Goal: Information Seeking & Learning: Learn about a topic

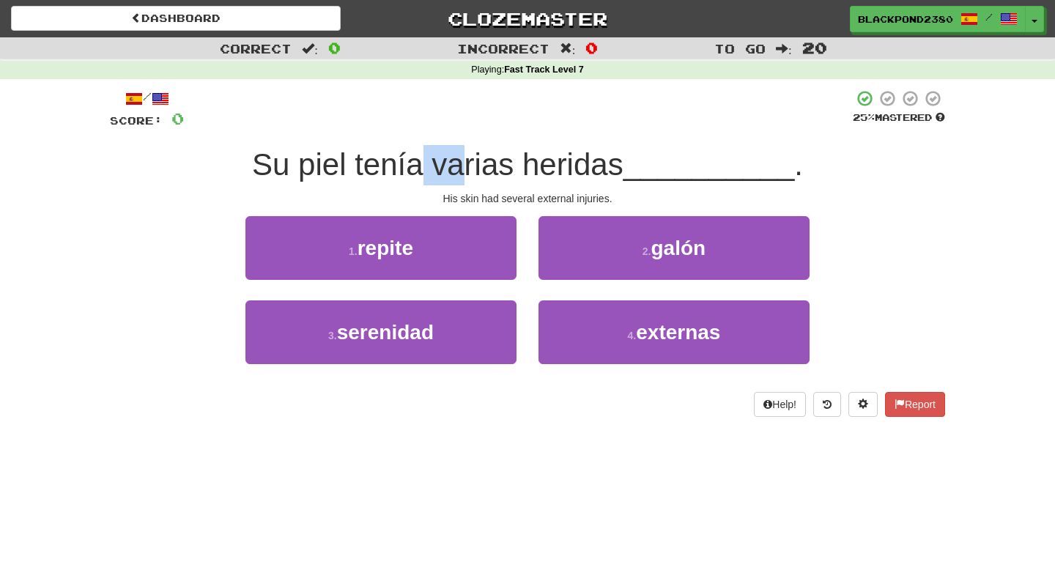
drag, startPoint x: 419, startPoint y: 176, endPoint x: 471, endPoint y: 177, distance: 52.0
click at [471, 177] on span "Su piel tenía varias heridas" at bounding box center [437, 164] width 371 height 34
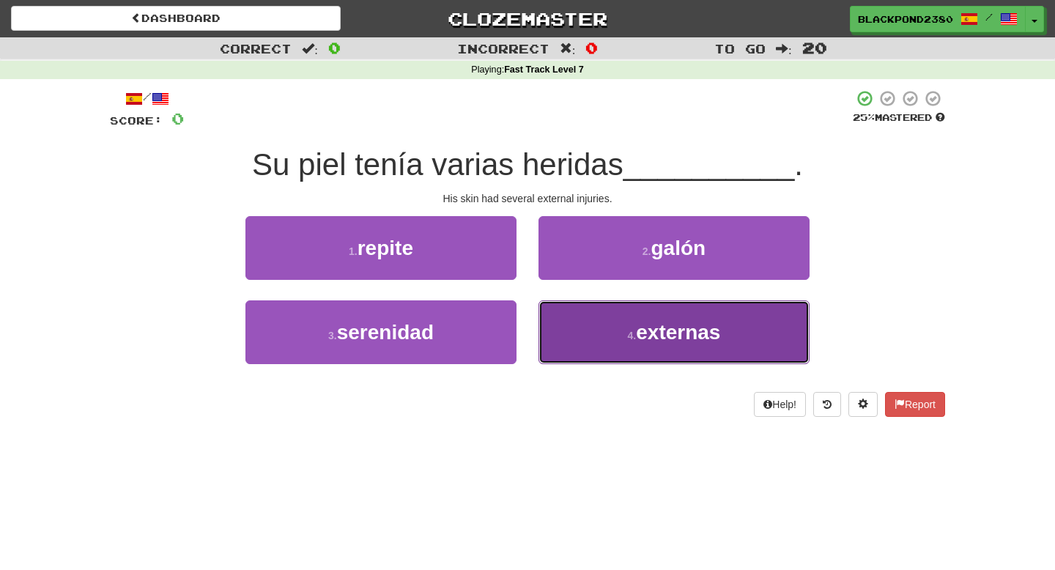
click at [615, 313] on button "4 . externas" at bounding box center [674, 332] width 271 height 64
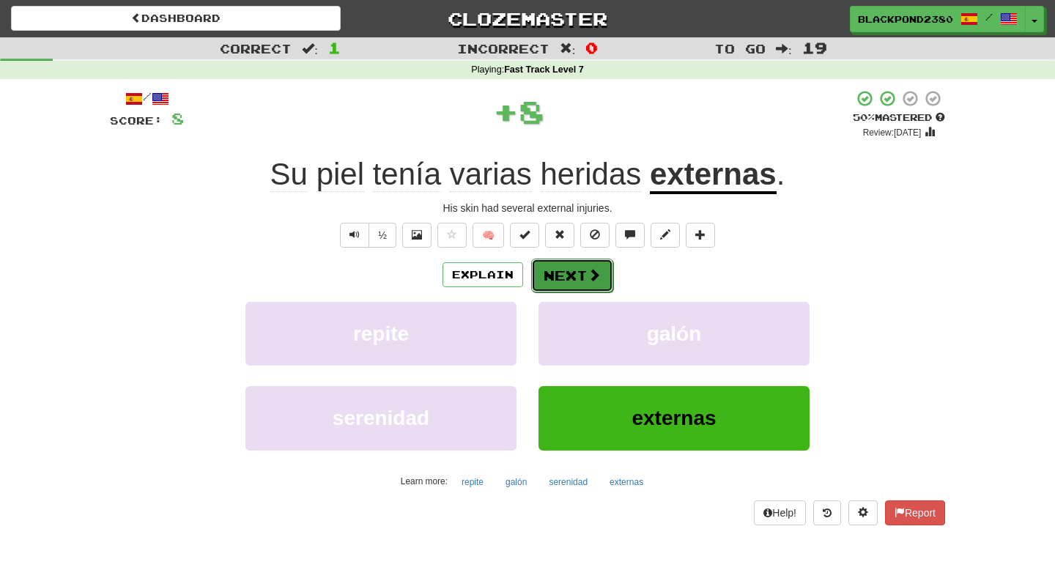
click at [588, 278] on span at bounding box center [594, 274] width 13 height 13
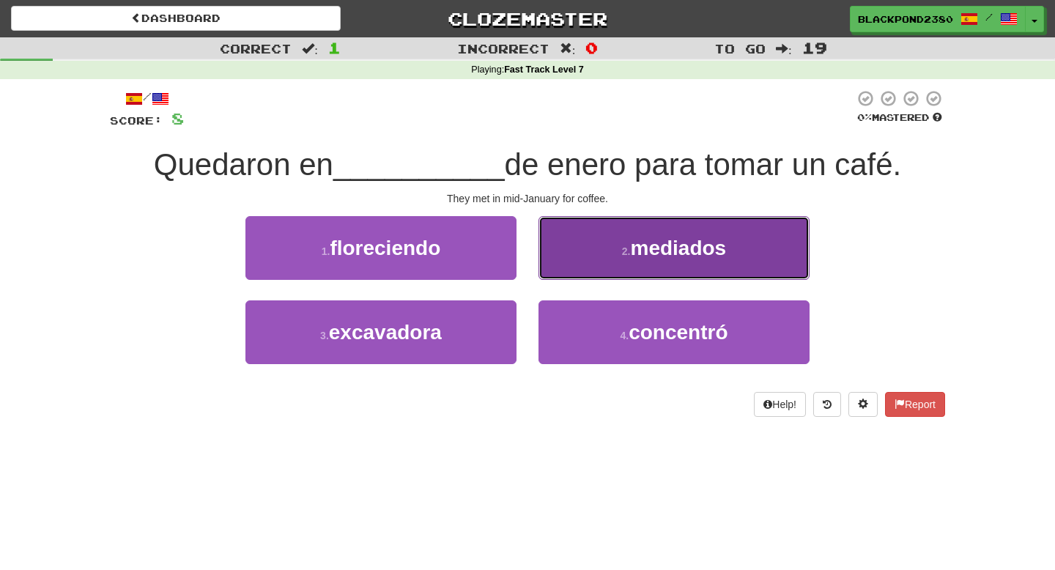
click at [583, 240] on button "2 . mediados" at bounding box center [674, 248] width 271 height 64
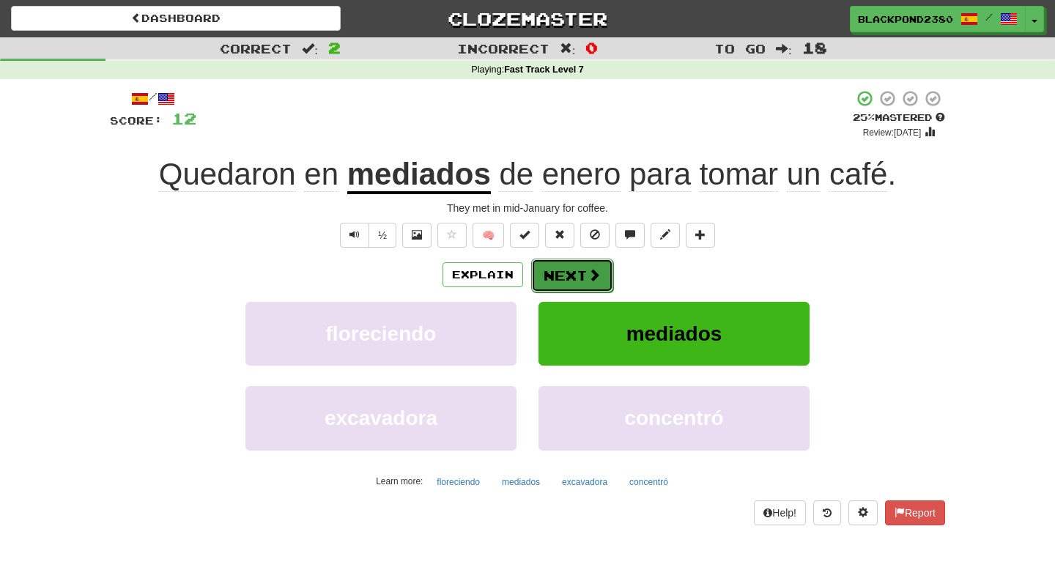
click at [567, 278] on button "Next" at bounding box center [572, 276] width 82 height 34
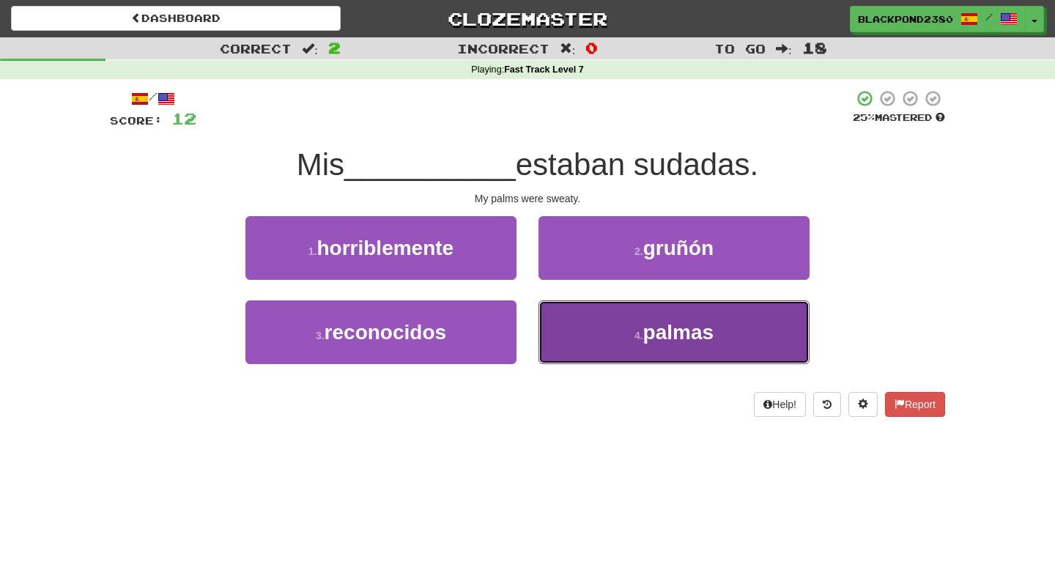
click at [661, 343] on span "palmas" at bounding box center [678, 332] width 71 height 23
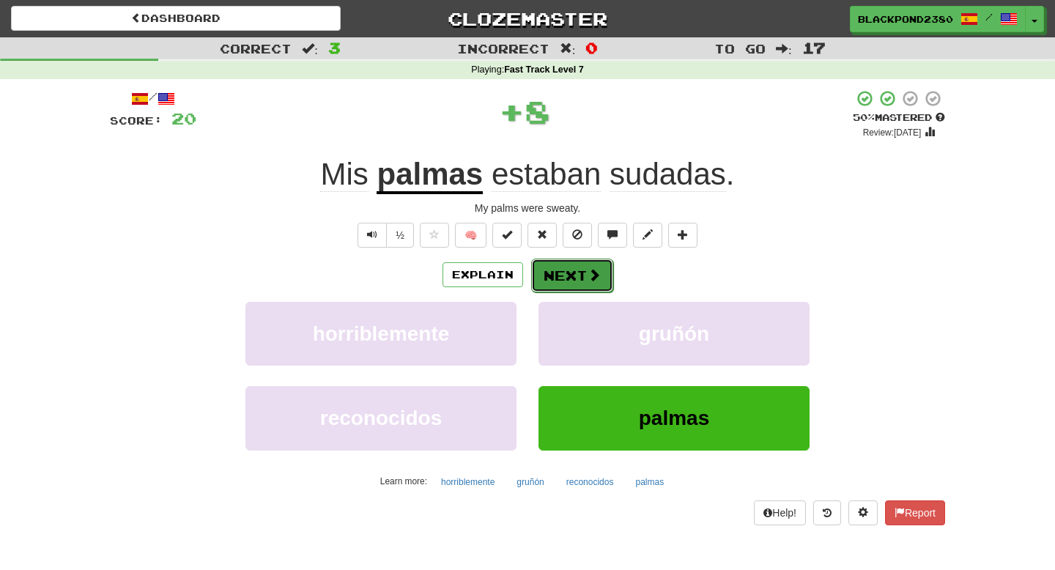
click at [561, 283] on button "Next" at bounding box center [572, 276] width 82 height 34
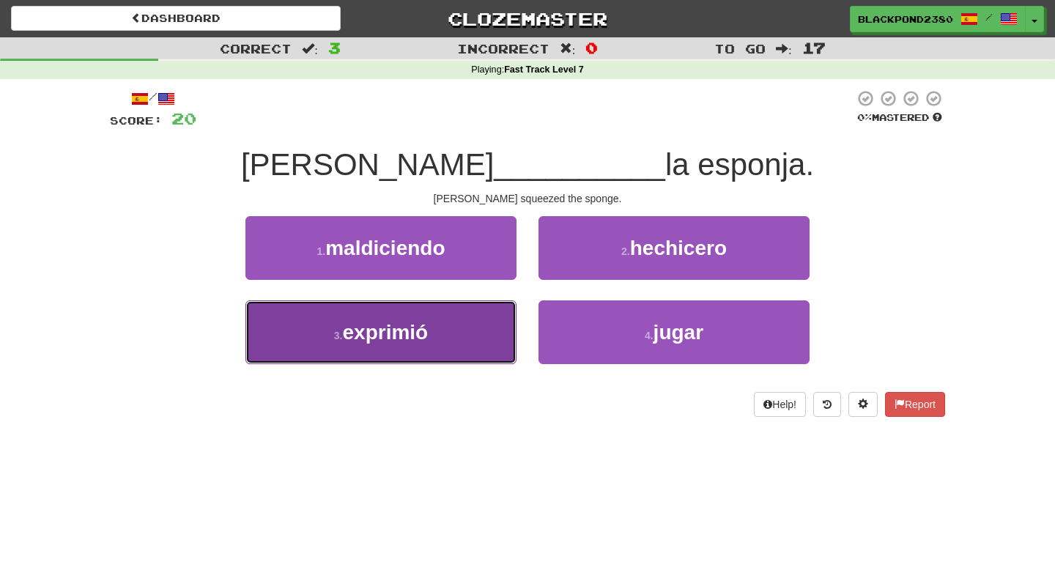
click at [469, 308] on button "3 . exprimió" at bounding box center [380, 332] width 271 height 64
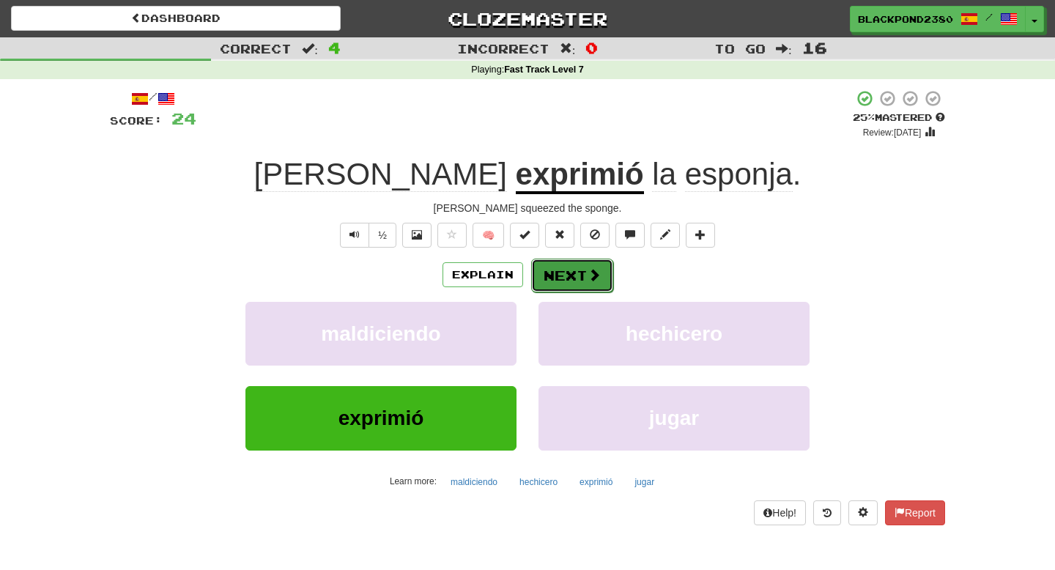
click at [558, 284] on button "Next" at bounding box center [572, 276] width 82 height 34
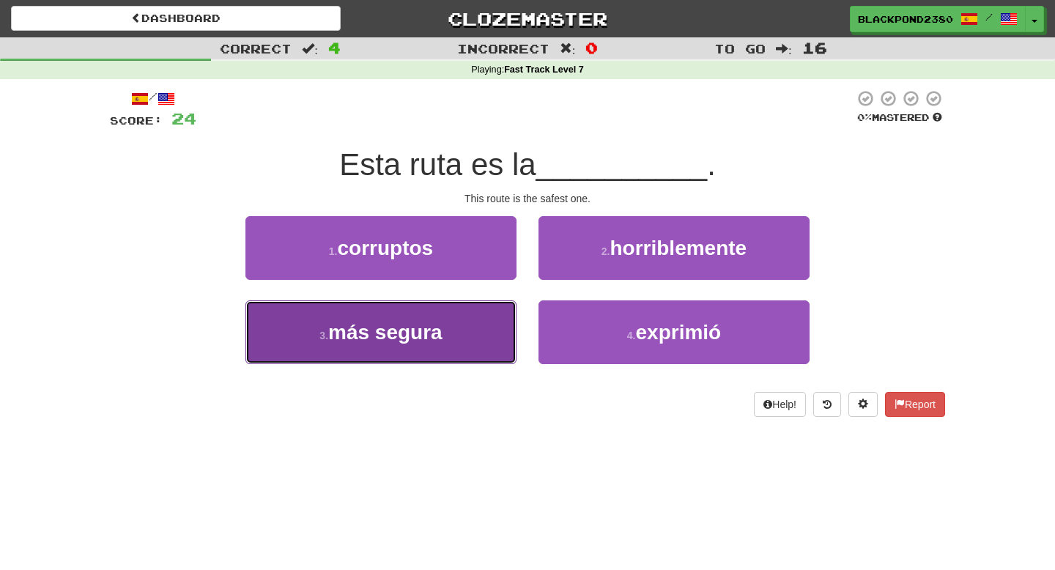
click at [450, 328] on button "3 . más segura" at bounding box center [380, 332] width 271 height 64
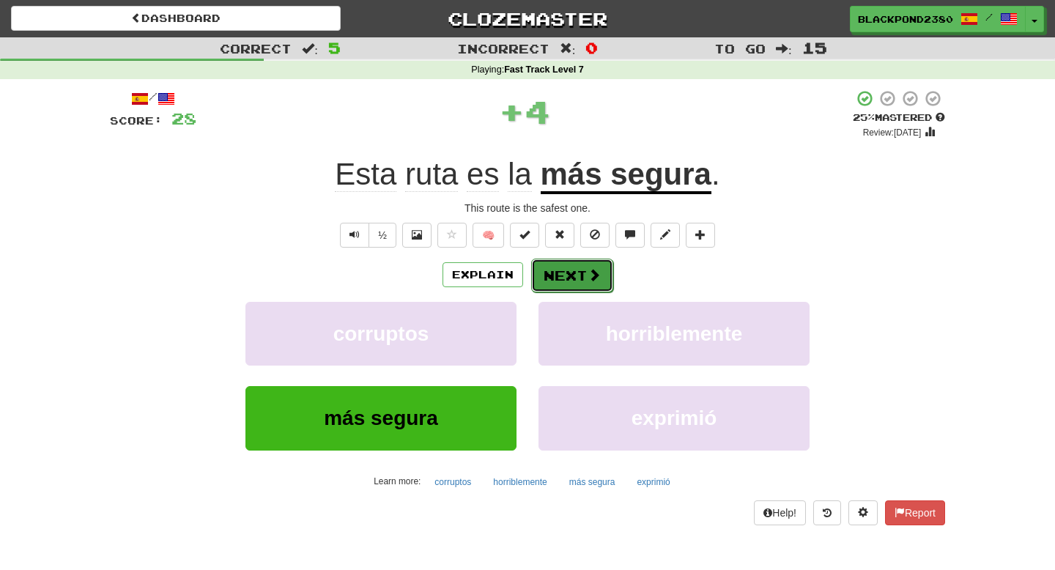
click at [569, 277] on button "Next" at bounding box center [572, 276] width 82 height 34
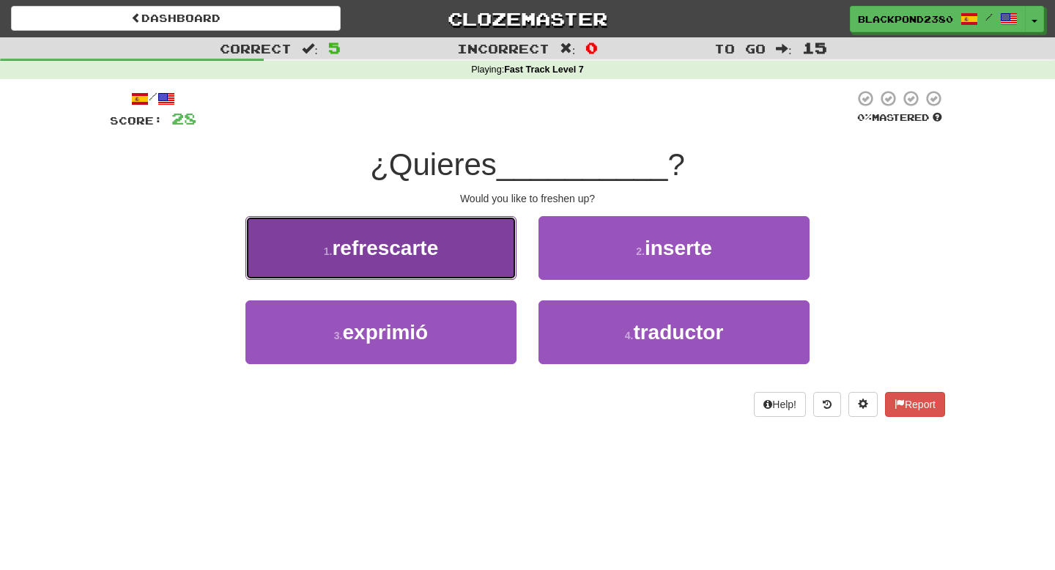
click at [459, 246] on button "1 . refrescarte" at bounding box center [380, 248] width 271 height 64
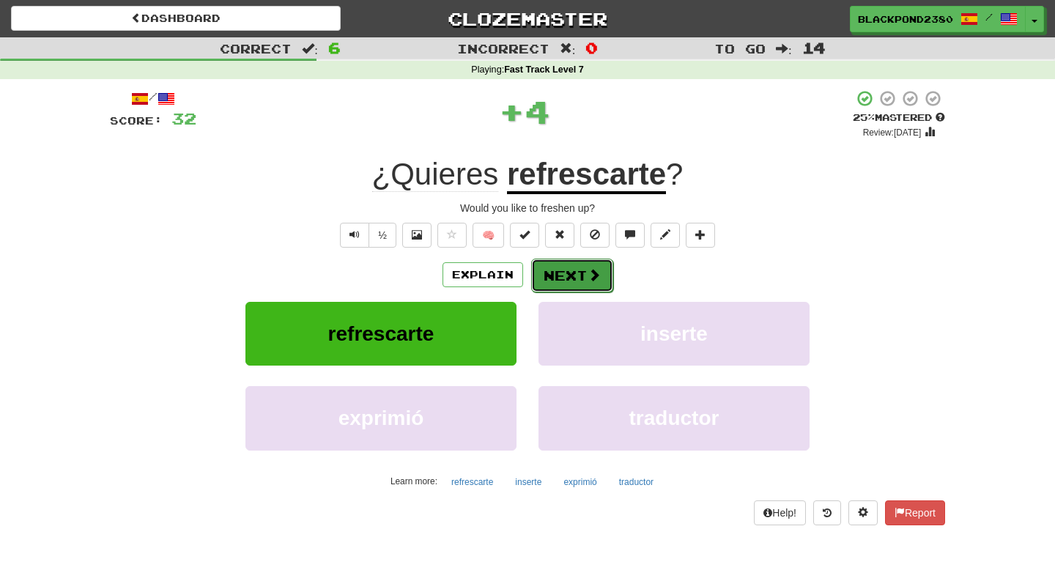
click at [566, 286] on button "Next" at bounding box center [572, 276] width 82 height 34
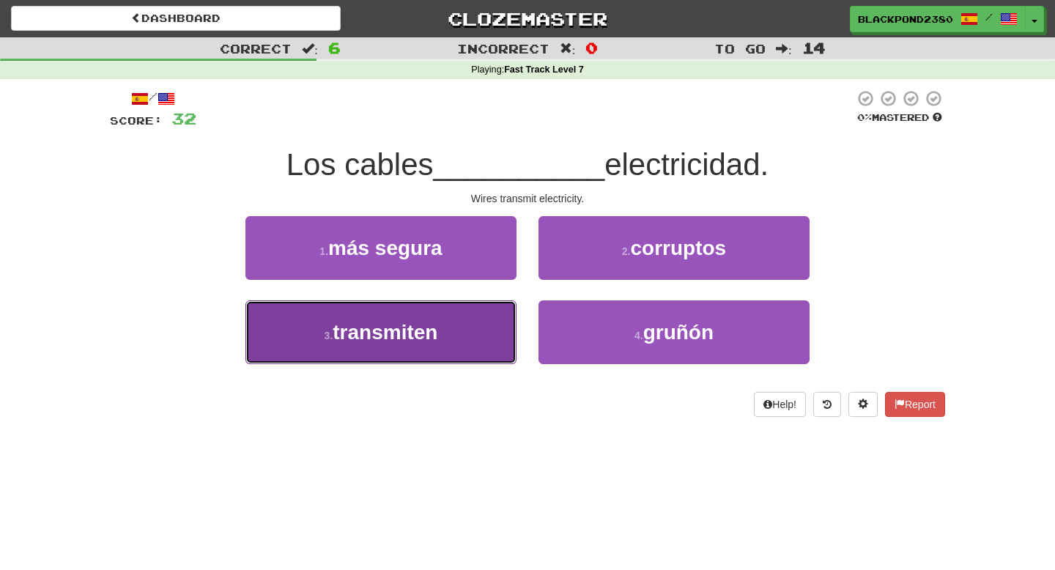
click at [432, 330] on span "transmiten" at bounding box center [385, 332] width 105 height 23
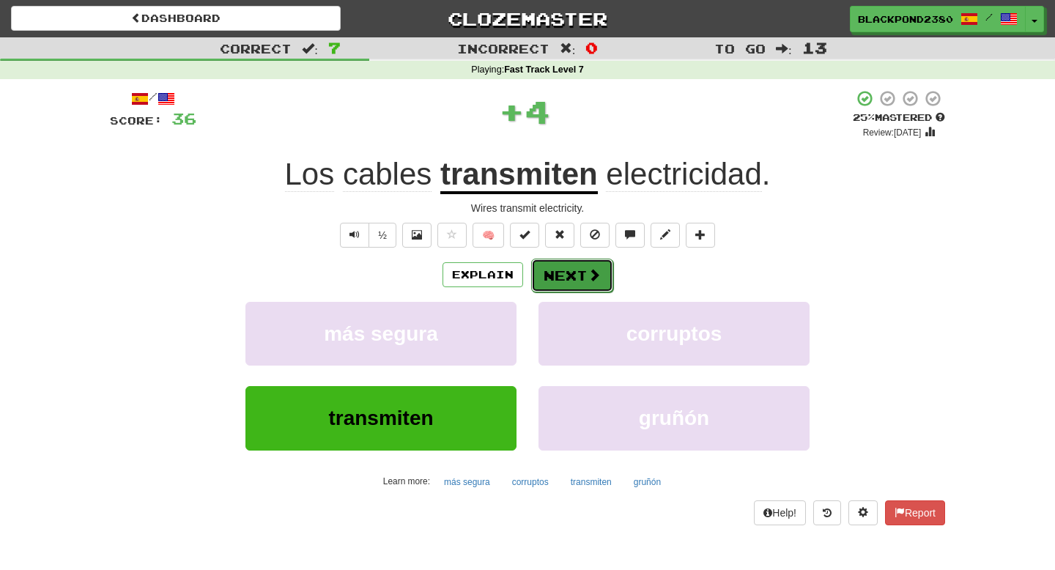
click at [568, 273] on button "Next" at bounding box center [572, 276] width 82 height 34
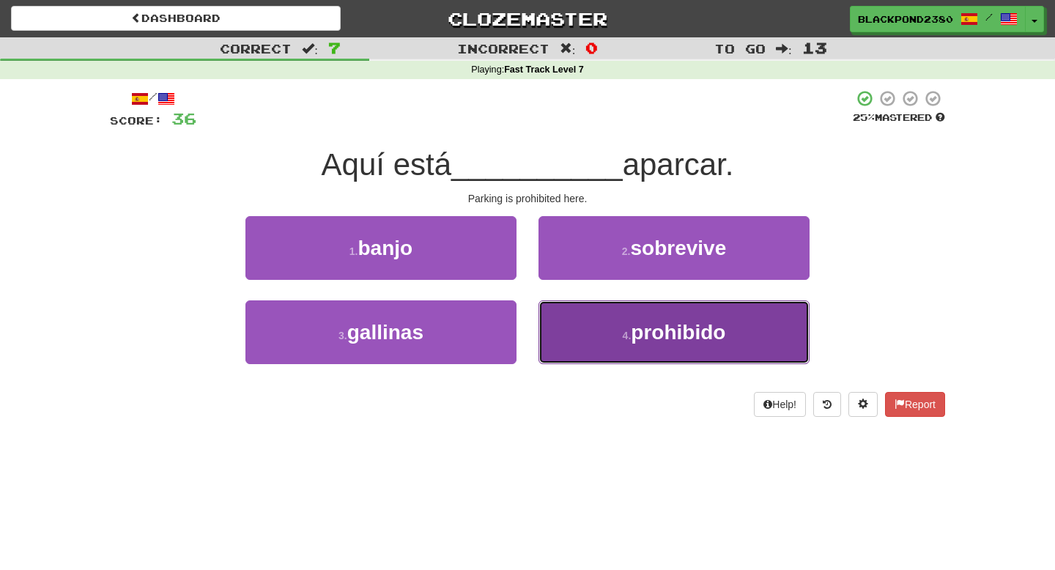
click at [647, 350] on button "4 . prohibido" at bounding box center [674, 332] width 271 height 64
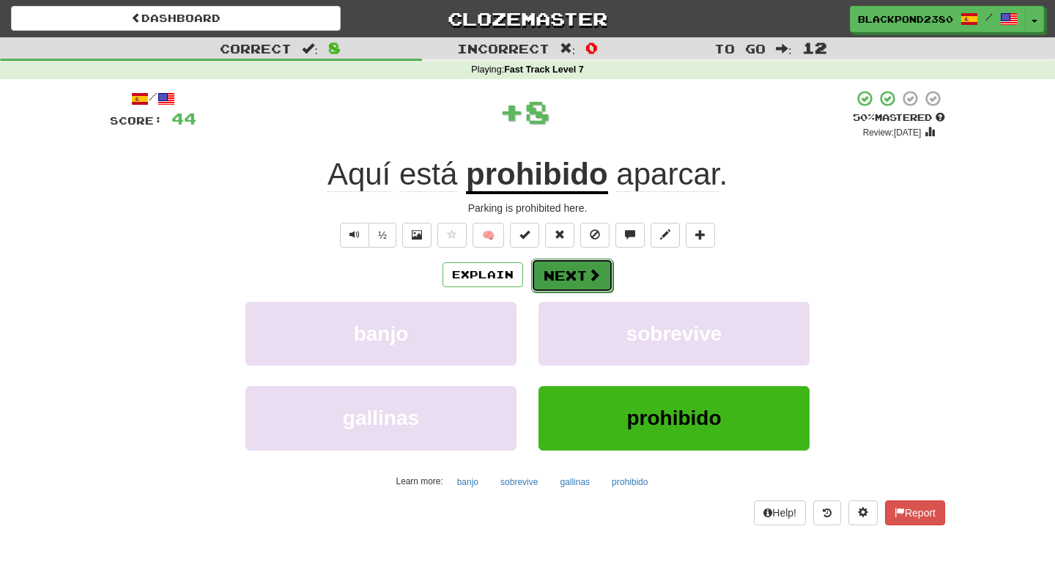
click at [583, 281] on button "Next" at bounding box center [572, 276] width 82 height 34
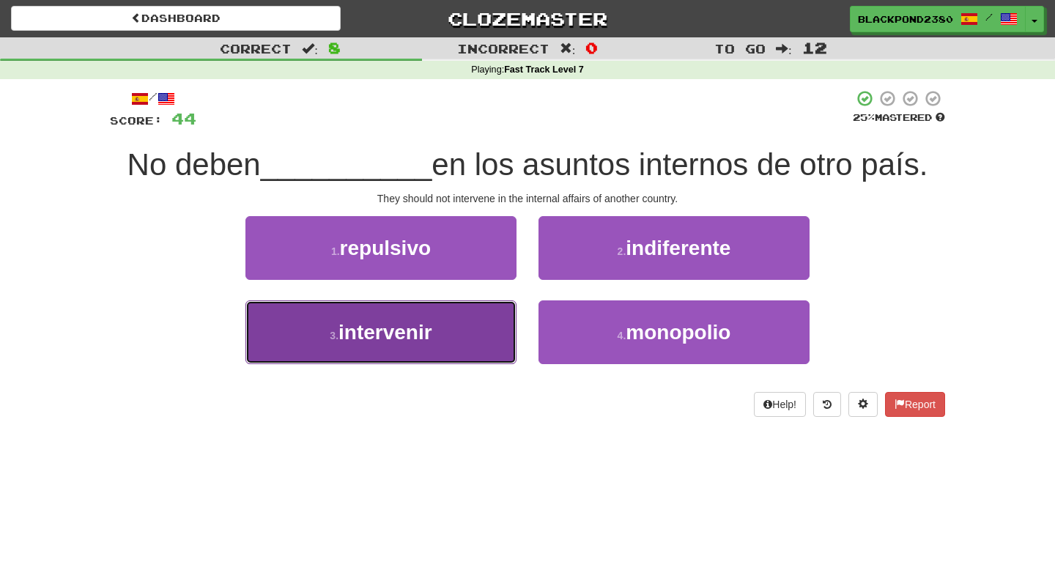
click at [468, 303] on button "3 . intervenir" at bounding box center [380, 332] width 271 height 64
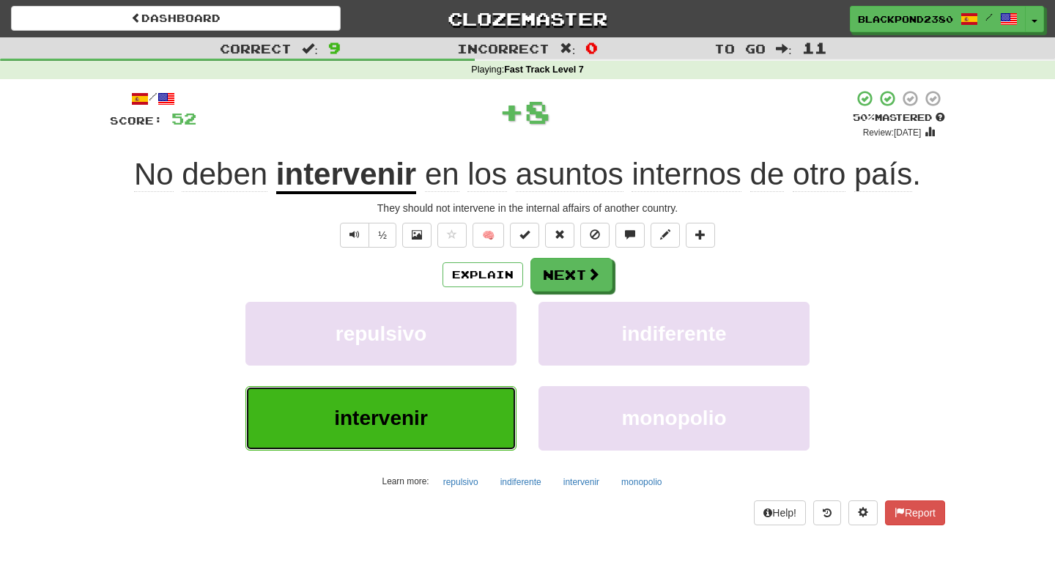
scroll to position [1, 0]
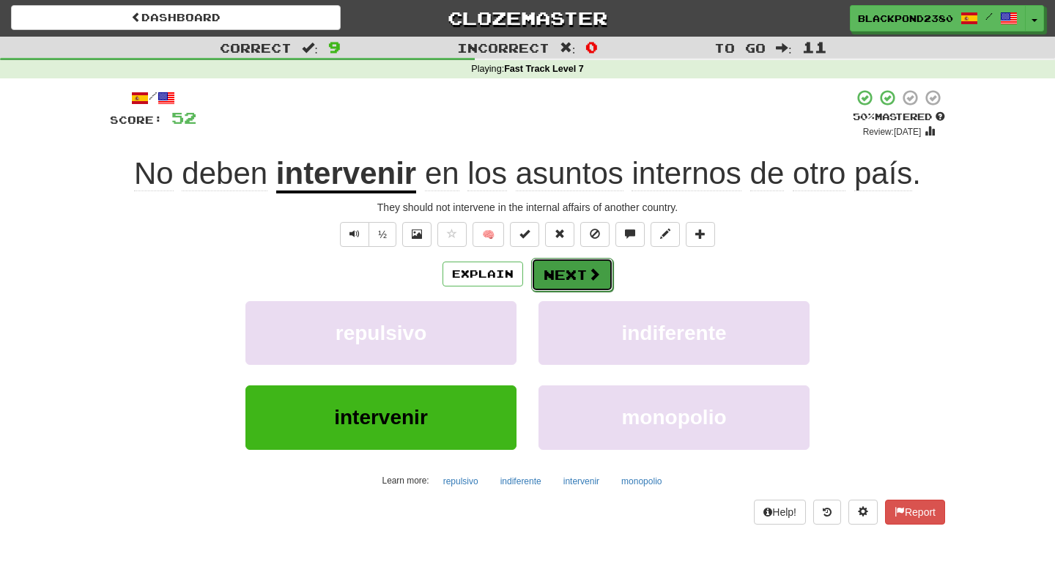
click at [575, 276] on button "Next" at bounding box center [572, 275] width 82 height 34
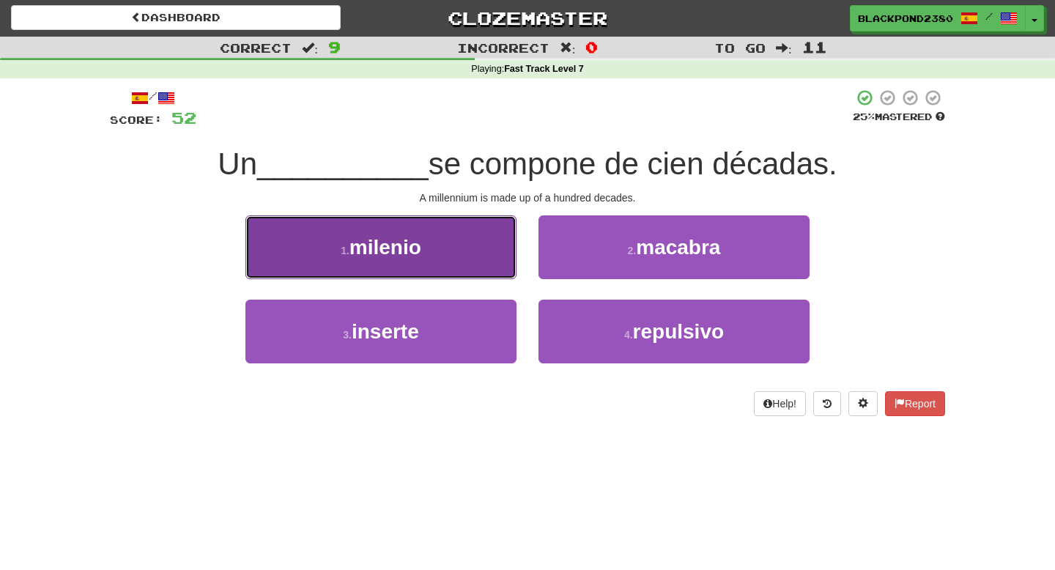
click at [478, 251] on button "1 . milenio" at bounding box center [380, 247] width 271 height 64
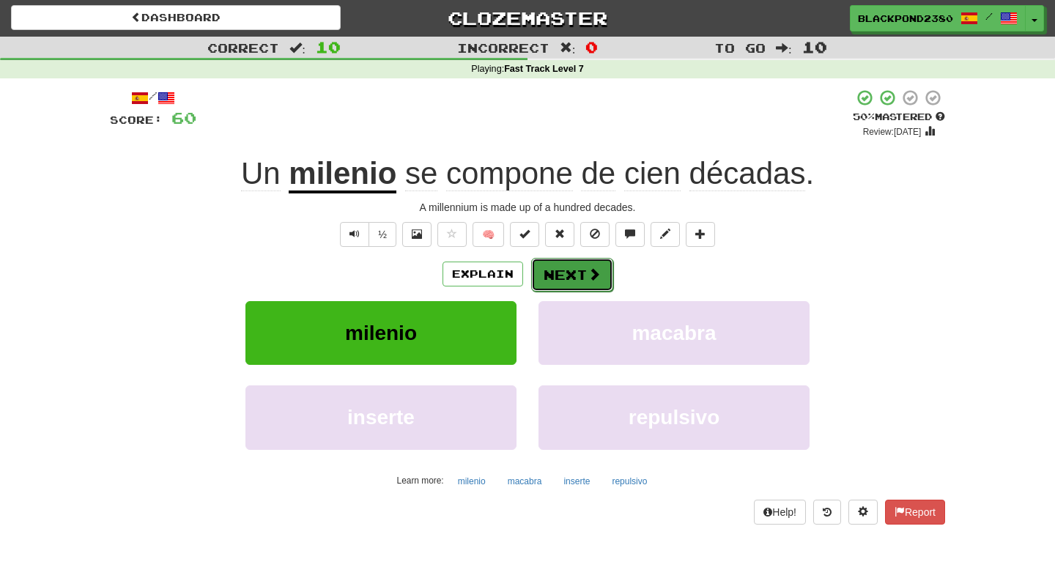
click at [544, 285] on button "Next" at bounding box center [572, 275] width 82 height 34
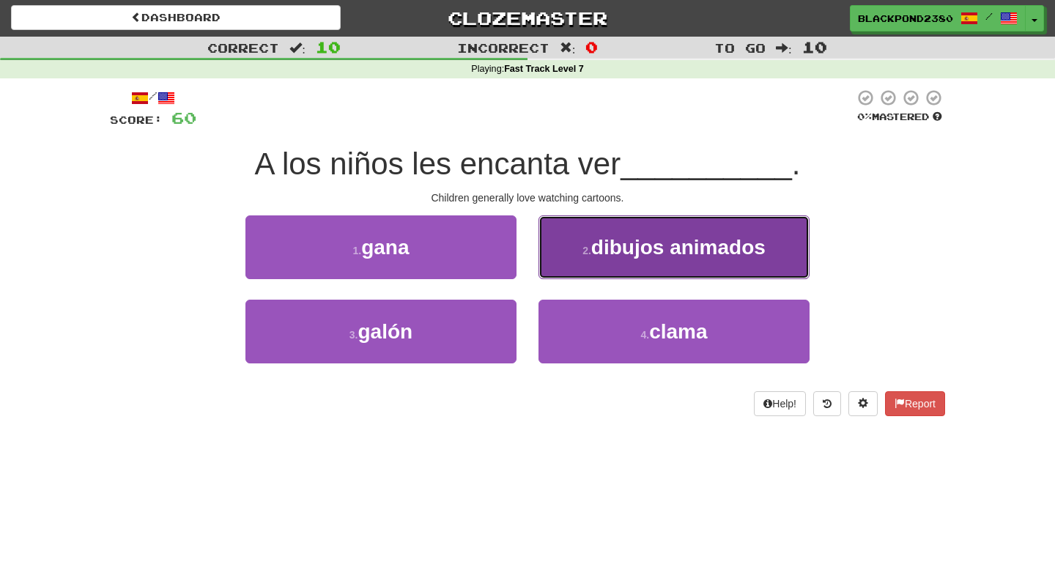
click at [588, 254] on small "2 ." at bounding box center [587, 251] width 9 height 12
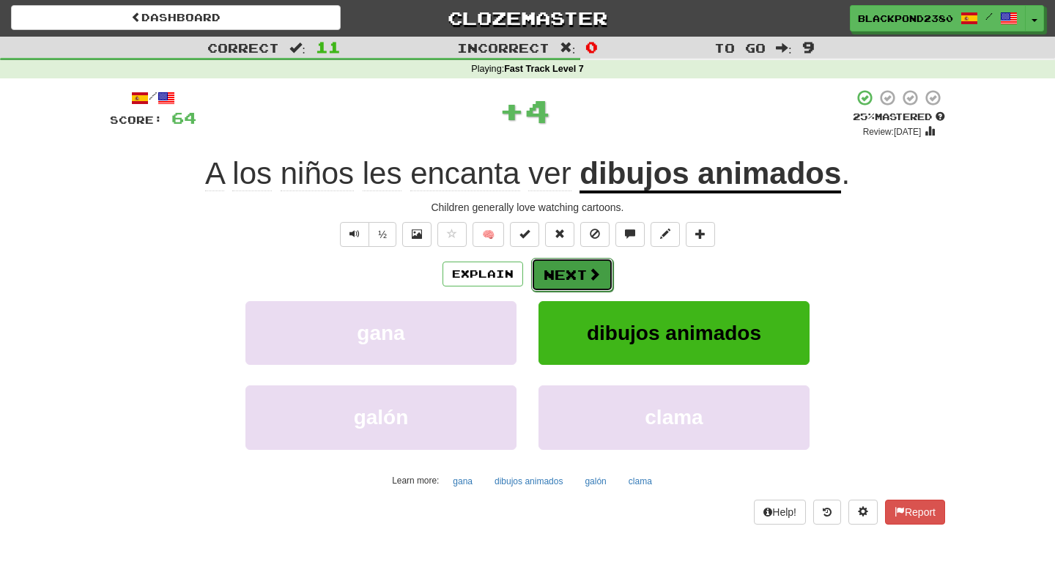
click at [546, 286] on button "Next" at bounding box center [572, 275] width 82 height 34
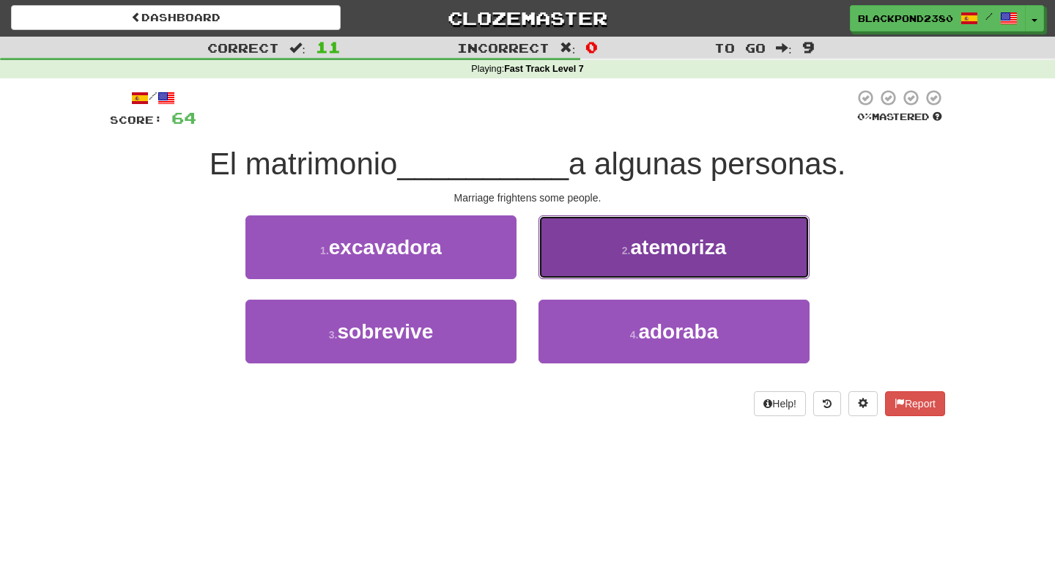
click at [599, 225] on button "2 . [GEOGRAPHIC_DATA]" at bounding box center [674, 247] width 271 height 64
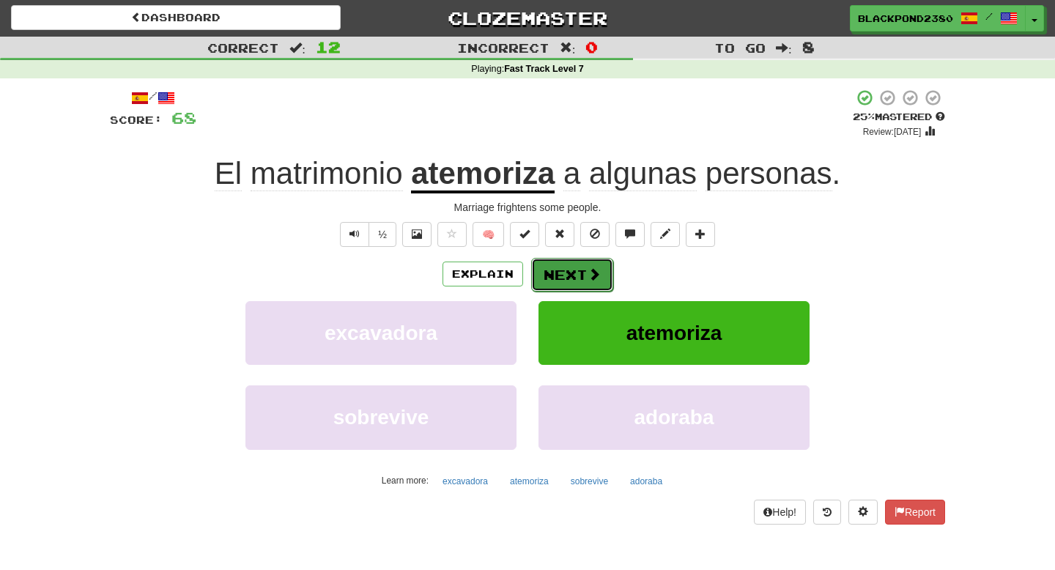
click at [566, 284] on button "Next" at bounding box center [572, 275] width 82 height 34
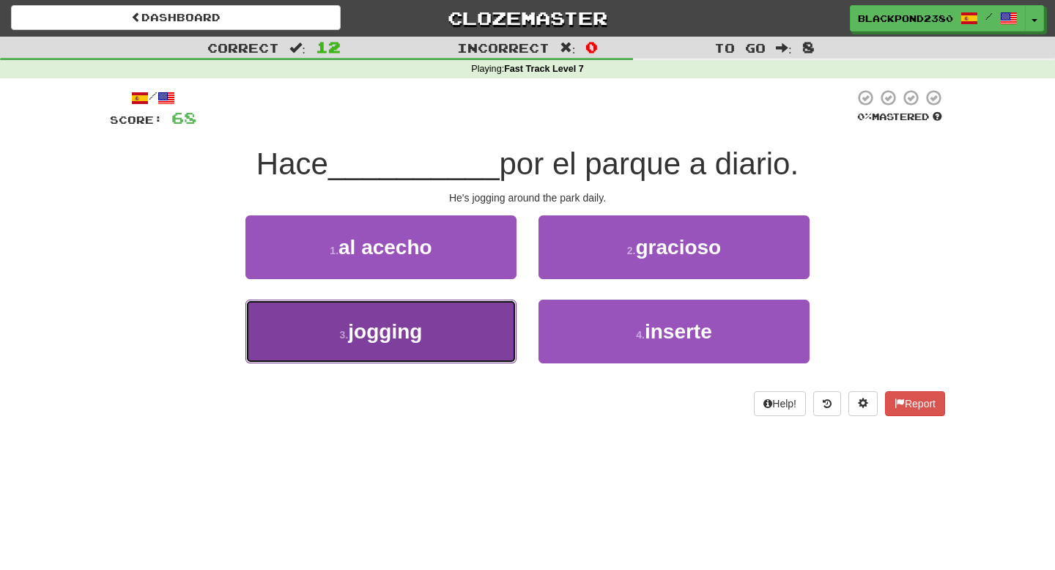
click at [437, 341] on button "3 . jogging" at bounding box center [380, 332] width 271 height 64
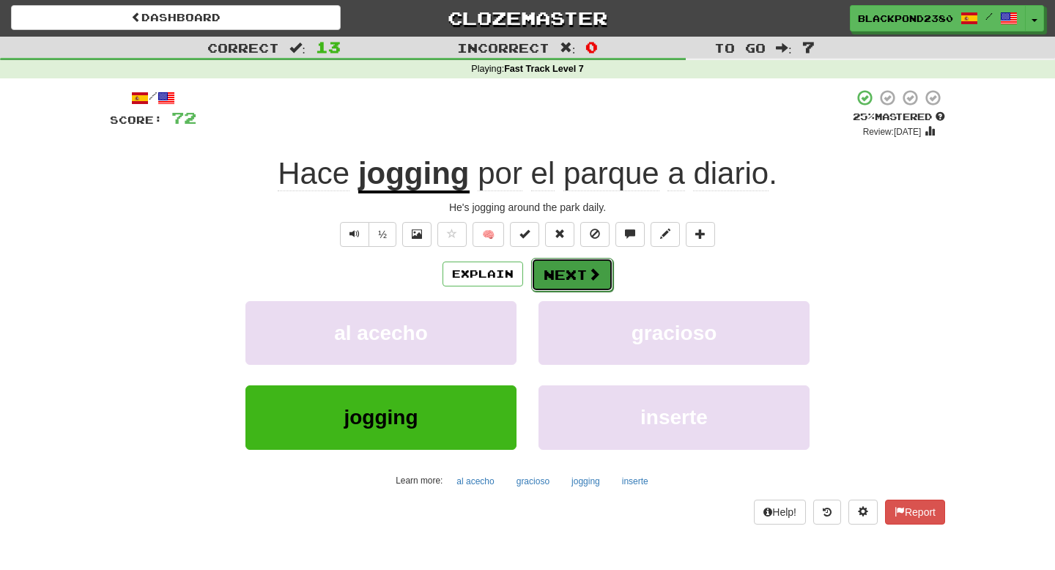
click at [578, 285] on button "Next" at bounding box center [572, 275] width 82 height 34
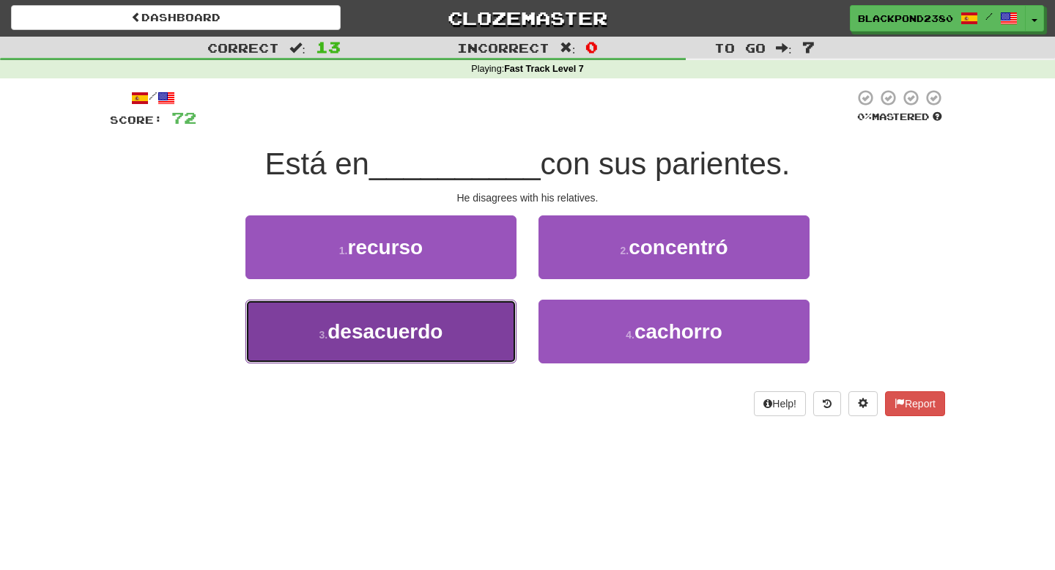
click at [438, 353] on button "3 . desacuerdo" at bounding box center [380, 332] width 271 height 64
